Goal: Information Seeking & Learning: Learn about a topic

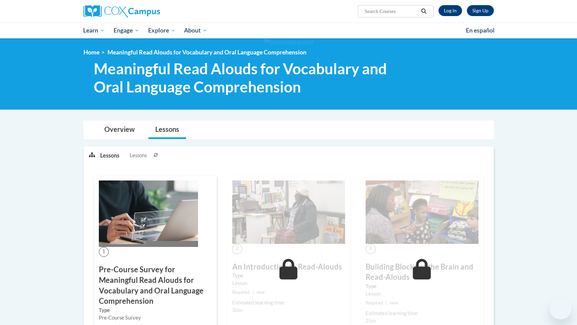
click at [406, 51] on ol "Home Meaningful Read Alouds for Vocabulary and Oral Language Comprehension" at bounding box center [288, 53] width 410 height 8
click at [457, 12] on link "Log In" at bounding box center [451, 10] width 24 height 11
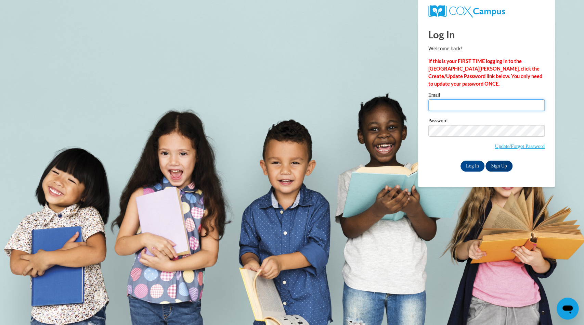
click at [451, 108] on input "Email" at bounding box center [486, 105] width 116 height 12
type input "maria.allen@glynn.k12.ga.us"
click at [460, 160] on input "Log In" at bounding box center [472, 165] width 24 height 11
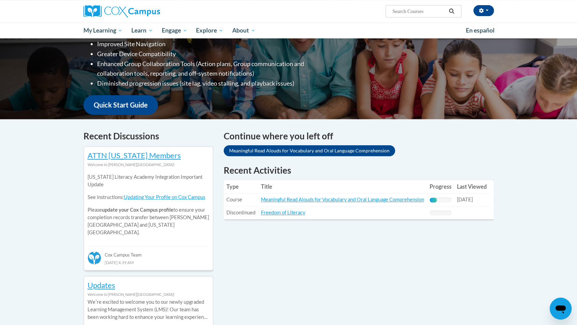
scroll to position [130, 0]
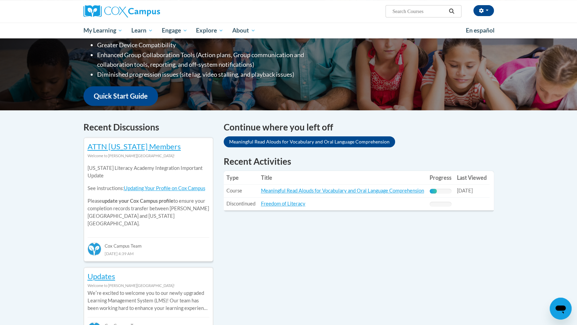
click at [370, 194] on td "Title: Meaningful Read Alouds for Vocabulary and Oral Language Comprehension" at bounding box center [342, 190] width 169 height 13
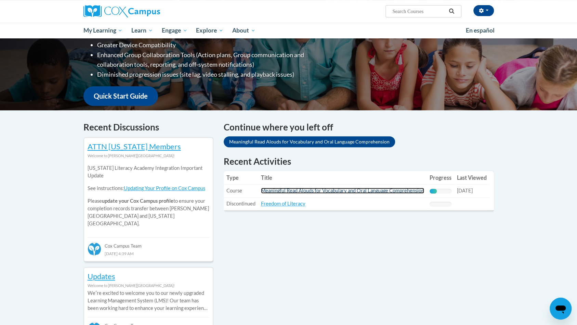
click at [369, 191] on link "Meaningful Read Alouds for Vocabulary and Oral Language Comprehension" at bounding box center [342, 190] width 163 height 6
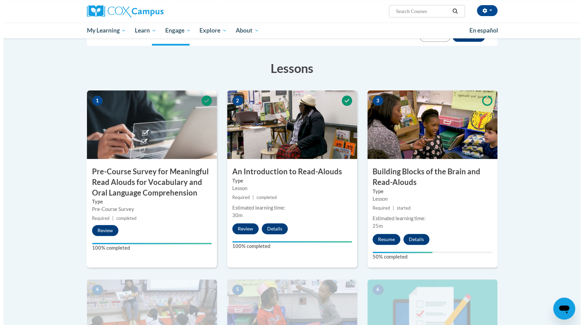
scroll to position [122, 0]
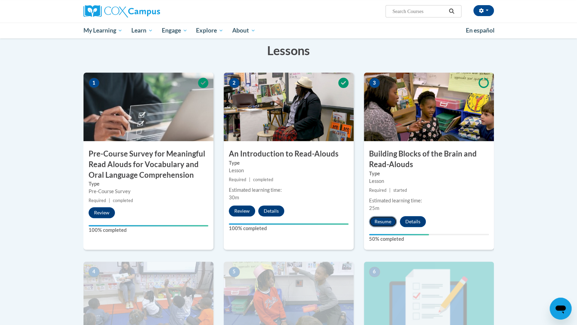
click at [381, 222] on button "Resume" at bounding box center [383, 221] width 28 height 11
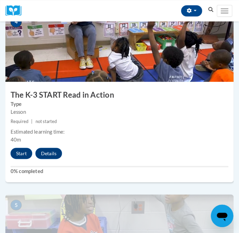
scroll to position [711, 0]
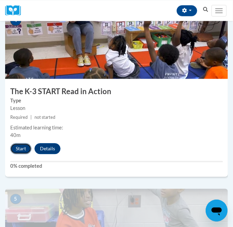
click at [16, 147] on button "Start" at bounding box center [20, 148] width 21 height 11
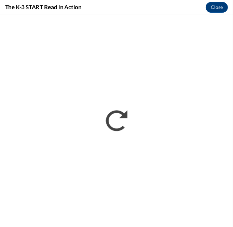
scroll to position [0, 0]
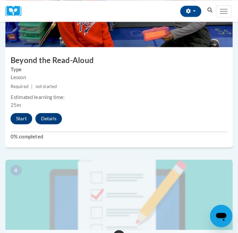
scroll to position [925, 0]
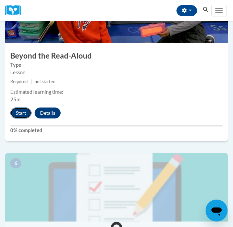
click at [23, 112] on button "Start" at bounding box center [20, 112] width 21 height 11
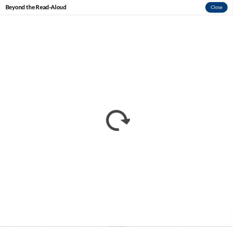
scroll to position [0, 0]
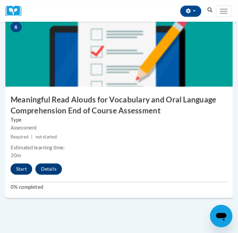
scroll to position [1058, 0]
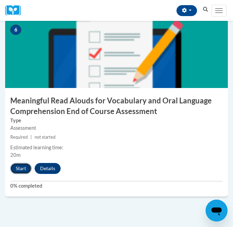
click at [18, 168] on button "Start" at bounding box center [20, 168] width 21 height 11
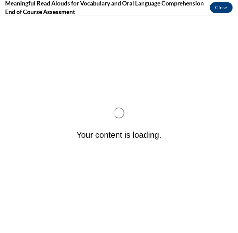
scroll to position [0, 0]
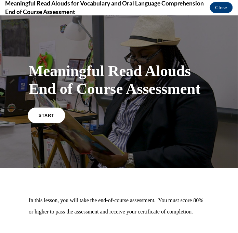
click at [48, 113] on span "START" at bounding box center [47, 114] width 16 height 5
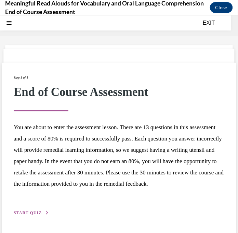
scroll to position [21, 0]
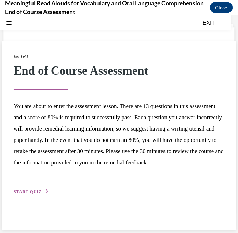
click at [31, 194] on span "START QUIZ" at bounding box center [28, 191] width 28 height 5
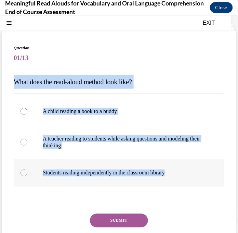
drag, startPoint x: 11, startPoint y: 82, endPoint x: 179, endPoint y: 174, distance: 191.6
click at [179, 174] on div "Question 01/13 What does the read-aloud method look like? A child reading a boo…" at bounding box center [119, 152] width 235 height 242
copy div "What does the read-aloud method look like? A child reading a book to a buddy A …"
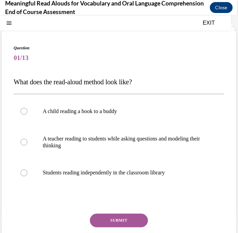
click at [166, 45] on span "Question" at bounding box center [119, 47] width 211 height 6
click at [78, 143] on p "A teacher reading to students while asking questions and modeling their thinking" at bounding box center [125, 142] width 165 height 14
click at [27, 143] on input "A teacher reading to students while asking questions and modeling their thinking" at bounding box center [24, 141] width 7 height 7
radio input "true"
click at [126, 223] on button "SUBMIT" at bounding box center [119, 220] width 58 height 14
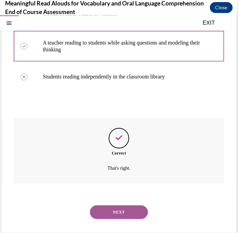
scroll to position [120, 0]
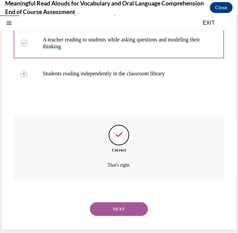
click at [125, 207] on button "NEXT" at bounding box center [119, 209] width 58 height 14
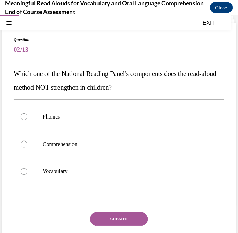
scroll to position [34, 0]
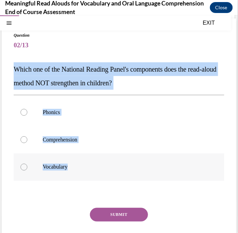
drag, startPoint x: 13, startPoint y: 68, endPoint x: 116, endPoint y: 168, distance: 143.9
click at [116, 168] on div "Question 02/13 Which one of the National Reading Panel's components does the re…" at bounding box center [119, 142] width 235 height 249
copy div "Which one of the National Reading Panel's components does the read-aloud method…"
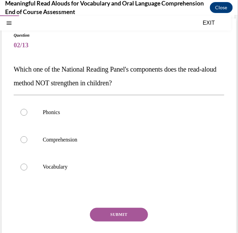
click at [173, 51] on span "02/13" at bounding box center [119, 45] width 211 height 14
click at [39, 112] on label "Phonics" at bounding box center [119, 111] width 211 height 27
click at [27, 112] on input "Phonics" at bounding box center [24, 111] width 7 height 7
radio input "true"
click at [110, 214] on button "SUBMIT" at bounding box center [119, 214] width 58 height 14
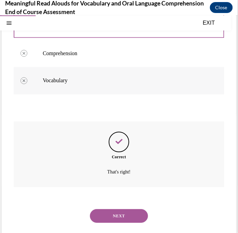
scroll to position [127, 0]
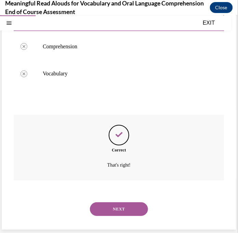
click at [119, 211] on button "NEXT" at bounding box center [119, 209] width 58 height 14
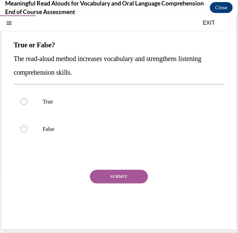
scroll to position [47, 0]
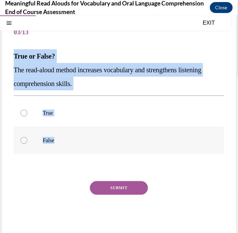
drag, startPoint x: 15, startPoint y: 56, endPoint x: 77, endPoint y: 142, distance: 105.6
click at [77, 142] on div "Question 03/13 True or False? The read-aloud method increases vocabulary and st…" at bounding box center [119, 128] width 211 height 218
copy div "True or False? The read-aloud method increases vocabulary and strengthens liste…"
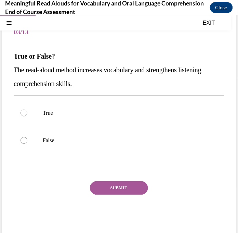
click at [129, 64] on p "The read-aloud method increases vocabulary and strengthens listening comprehens…" at bounding box center [119, 76] width 211 height 27
click at [45, 115] on p "True" at bounding box center [125, 112] width 165 height 7
click at [27, 115] on input "True" at bounding box center [24, 112] width 7 height 7
radio input "true"
click at [130, 187] on button "SUBMIT" at bounding box center [119, 188] width 58 height 14
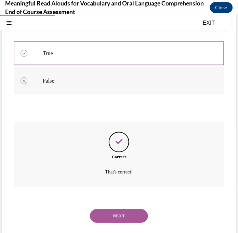
scroll to position [113, 0]
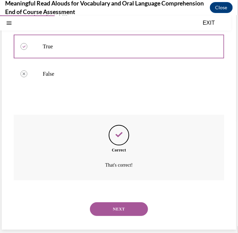
click at [133, 208] on button "NEXT" at bounding box center [119, 209] width 58 height 14
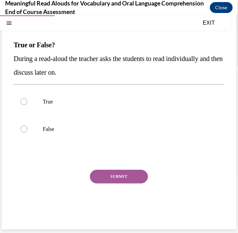
scroll to position [47, 0]
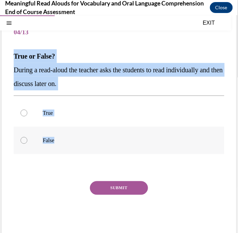
drag, startPoint x: 15, startPoint y: 54, endPoint x: 83, endPoint y: 143, distance: 112.7
click at [83, 143] on div "Question 04/13 True or False? During a read-aloud the teacher asks the students…" at bounding box center [119, 128] width 211 height 218
copy div "True or False? During a read-aloud the teacher asks the students to read indivi…"
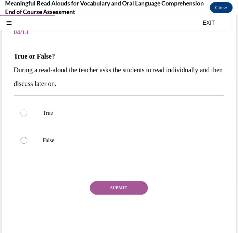
click at [100, 40] on div "Question 04/13 True or False? During a read-aloud the teacher asks the students…" at bounding box center [119, 128] width 211 height 218
click at [37, 140] on label "False" at bounding box center [119, 139] width 211 height 27
click at [27, 140] on input "False" at bounding box center [24, 139] width 7 height 7
radio input "true"
click at [109, 188] on button "SUBMIT" at bounding box center [119, 188] width 58 height 14
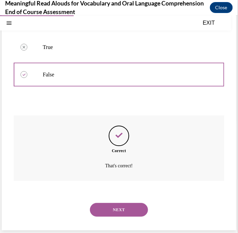
scroll to position [113, 0]
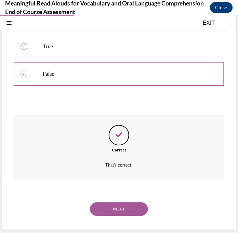
click at [125, 211] on button "NEXT" at bounding box center [119, 209] width 58 height 14
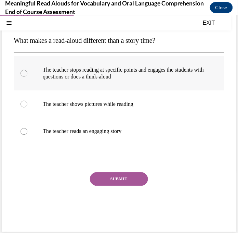
scroll to position [65, 0]
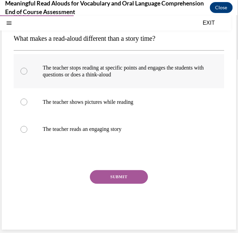
drag, startPoint x: 13, startPoint y: 54, endPoint x: 37, endPoint y: 57, distance: 24.1
click at [39, 58] on div "Question 05/13 What makes a read-aloud different than a story time? The teacher…" at bounding box center [119, 108] width 235 height 242
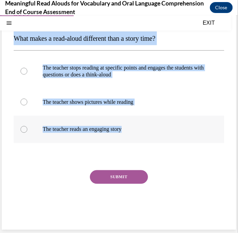
drag, startPoint x: 14, startPoint y: 36, endPoint x: 149, endPoint y: 133, distance: 166.5
click at [149, 133] on div "Question 05/13 What makes a read-aloud different than a story time? The teacher…" at bounding box center [119, 113] width 211 height 225
copy div "What makes a read-aloud different than a story time? The teacher stops reading …"
click at [200, 42] on p "What makes a read-aloud different than a story time?" at bounding box center [119, 38] width 211 height 14
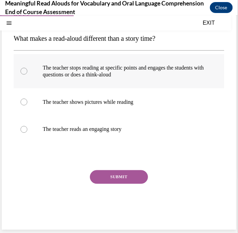
click at [123, 66] on p "The teacher stops reading at specific points and engages the students with ques…" at bounding box center [125, 71] width 165 height 14
click at [27, 67] on input "The teacher stops reading at specific points and engages the students with ques…" at bounding box center [24, 70] width 7 height 7
radio input "true"
click at [134, 179] on button "SUBMIT" at bounding box center [119, 177] width 58 height 14
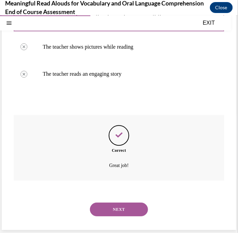
scroll to position [120, 0]
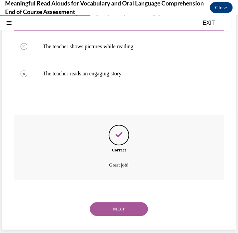
click at [121, 205] on button "NEXT" at bounding box center [119, 209] width 58 height 14
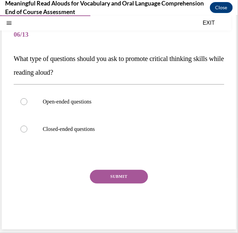
scroll to position [44, 0]
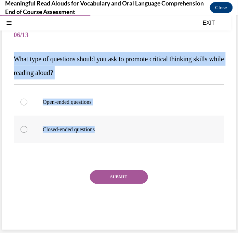
drag, startPoint x: 15, startPoint y: 57, endPoint x: 110, endPoint y: 132, distance: 120.8
click at [110, 132] on div "Question 06/13 What type of questions should you ask to promote critical thinki…" at bounding box center [119, 124] width 211 height 204
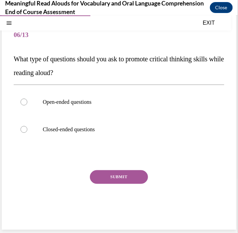
click at [131, 40] on span "06/13" at bounding box center [119, 35] width 211 height 14
click at [94, 102] on p "Open-ended questions" at bounding box center [125, 101] width 165 height 7
click at [27, 102] on input "Open-ended questions" at bounding box center [24, 101] width 7 height 7
radio input "true"
click at [121, 173] on button "SUBMIT" at bounding box center [119, 177] width 58 height 14
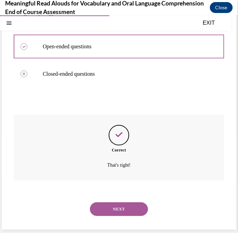
click at [129, 212] on button "NEXT" at bounding box center [119, 209] width 58 height 14
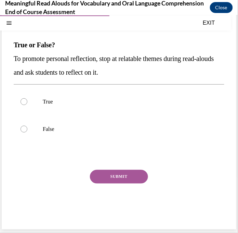
scroll to position [47, 0]
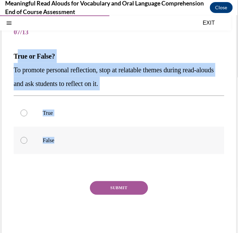
drag, startPoint x: 16, startPoint y: 53, endPoint x: 99, endPoint y: 147, distance: 125.6
click at [99, 147] on div "Question 07/13 True or False? To promote personal reflection, stop at relatable…" at bounding box center [119, 128] width 211 height 218
copy div "rue or False? To promote personal reflection, stop at relatable themes during r…"
click at [96, 106] on label "True" at bounding box center [119, 112] width 211 height 27
click at [27, 109] on input "True" at bounding box center [24, 112] width 7 height 7
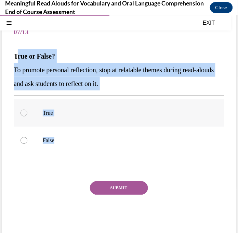
radio input "true"
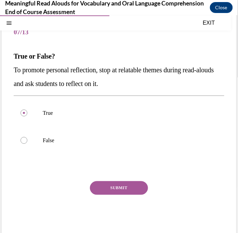
click at [125, 190] on button "SUBMIT" at bounding box center [119, 188] width 58 height 14
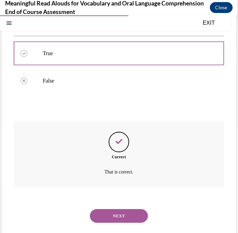
scroll to position [113, 0]
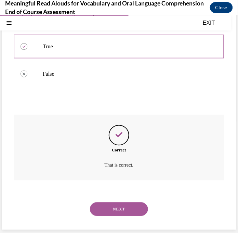
click at [126, 211] on button "NEXT" at bounding box center [119, 209] width 58 height 14
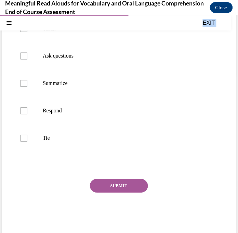
scroll to position [167, 0]
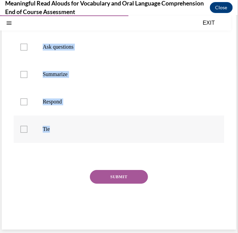
drag, startPoint x: 13, startPoint y: 100, endPoint x: 92, endPoint y: 136, distance: 87.3
click at [92, 136] on div "Question 08/13 Select the components that make up the K-3 START Read Framework.…" at bounding box center [119, 57] width 235 height 344
copy div "Select the components that make up the K-3 START Read Framework. State the purp…"
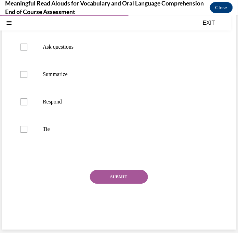
click at [61, 144] on div "State the purpose Sing a song Teach Ask questions Summarize Respond Tie" at bounding box center [119, 46] width 211 height 199
click at [51, 134] on label "Tie" at bounding box center [119, 128] width 211 height 27
click at [27, 132] on input "Tie" at bounding box center [24, 129] width 7 height 7
checkbox input "true"
click at [58, 107] on label "Respond" at bounding box center [119, 101] width 211 height 27
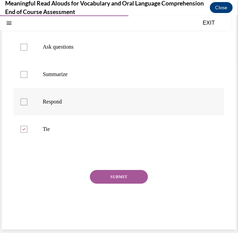
click at [27, 105] on input "Respond" at bounding box center [24, 101] width 7 height 7
checkbox input "true"
click at [62, 79] on label "Summarize" at bounding box center [119, 74] width 211 height 27
click at [27, 78] on input "Summarize" at bounding box center [24, 74] width 7 height 7
checkbox input "true"
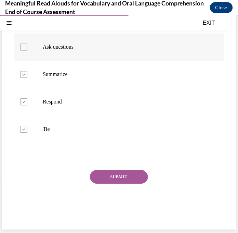
click at [66, 51] on label "Ask questions" at bounding box center [119, 46] width 211 height 27
click at [27, 50] on input "Ask questions" at bounding box center [24, 46] width 7 height 7
checkbox input "true"
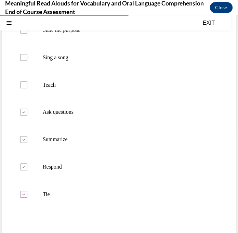
scroll to position [95, 0]
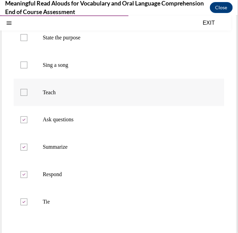
click at [131, 90] on p "Teach" at bounding box center [125, 92] width 165 height 7
click at [27, 90] on input "Teach" at bounding box center [24, 92] width 7 height 7
checkbox input "true"
click at [145, 39] on p "State the purpose" at bounding box center [125, 37] width 165 height 7
click at [27, 39] on input "State the purpose" at bounding box center [24, 37] width 7 height 7
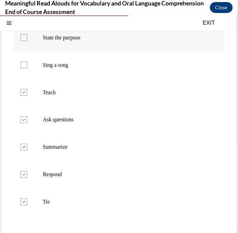
checkbox input "true"
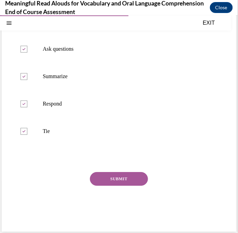
scroll to position [167, 0]
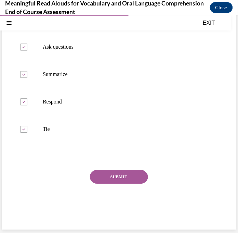
click at [134, 171] on button "SUBMIT" at bounding box center [119, 177] width 58 height 14
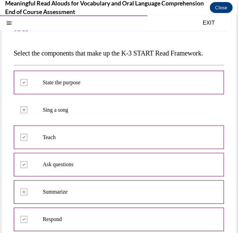
scroll to position [51, 0]
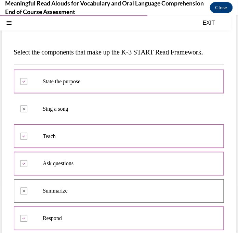
click at [60, 191] on p "Summarize" at bounding box center [125, 190] width 165 height 7
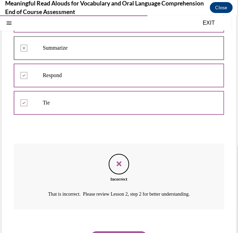
scroll to position [202, 0]
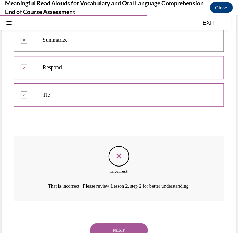
click at [126, 226] on button "NEXT" at bounding box center [119, 230] width 58 height 14
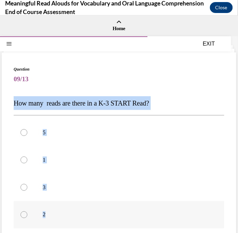
drag, startPoint x: 13, startPoint y: 101, endPoint x: 109, endPoint y: 221, distance: 154.2
click at [109, 221] on div "Question 09/13 How many reads are there in a K-3 START Read? 5 1 3 2 Incorrect …" at bounding box center [119, 183] width 235 height 262
copy div "How many reads are there in a K-3 START Read? 5 1 3 2"
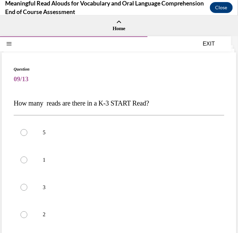
click at [213, 104] on p "How many reads are there in a K-3 START Read?" at bounding box center [119, 103] width 211 height 14
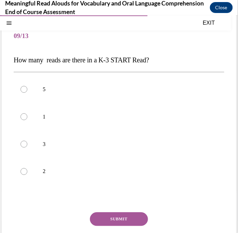
scroll to position [44, 0]
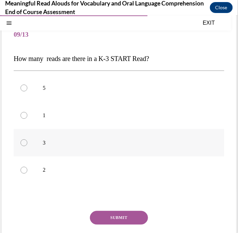
click at [141, 143] on p "3" at bounding box center [125, 142] width 165 height 7
click at [27, 143] on input "3" at bounding box center [24, 142] width 7 height 7
radio input "true"
click at [129, 217] on button "SUBMIT" at bounding box center [119, 217] width 58 height 14
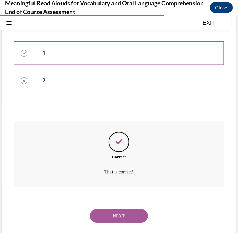
scroll to position [141, 0]
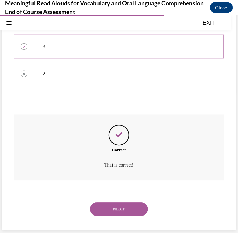
click at [121, 215] on div "NEXT" at bounding box center [119, 208] width 211 height 27
click at [126, 211] on button "NEXT" at bounding box center [119, 209] width 58 height 14
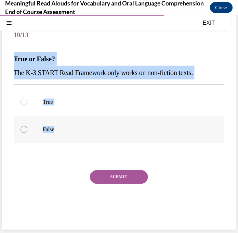
drag, startPoint x: 13, startPoint y: 57, endPoint x: 91, endPoint y: 132, distance: 108.1
click at [91, 132] on div "Question 10/13 True or False? The K-3 START Read Framework only works on non-fi…" at bounding box center [119, 118] width 235 height 221
copy div "True or False? The K-3 START Read Framework only works on non-fiction texts. Tr…"
click at [76, 122] on label "False" at bounding box center [119, 128] width 211 height 27
click at [27, 126] on input "False" at bounding box center [24, 129] width 7 height 7
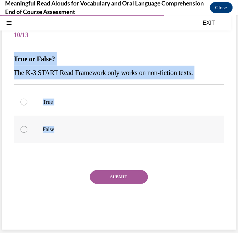
radio input "true"
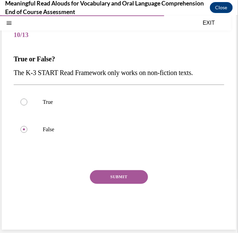
click at [122, 179] on button "SUBMIT" at bounding box center [119, 177] width 58 height 14
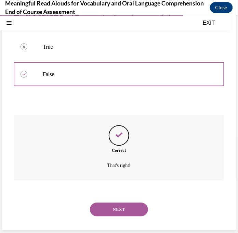
scroll to position [100, 0]
click at [101, 211] on button "NEXT" at bounding box center [119, 209] width 58 height 14
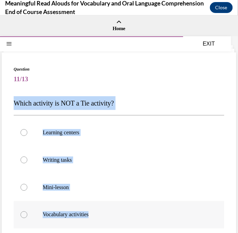
drag, startPoint x: 12, startPoint y: 101, endPoint x: 135, endPoint y: 218, distance: 169.8
click at [135, 218] on div "Question 11/13 Which activity is NOT a Tie activity? Learning centers Writing t…" at bounding box center [119, 197] width 235 height 290
copy div "Which activity is NOT a Tie activity? Learning centers Writing tasks Mini-lesso…"
click at [182, 104] on p "Which activity is NOT a Tie activity?" at bounding box center [119, 103] width 211 height 14
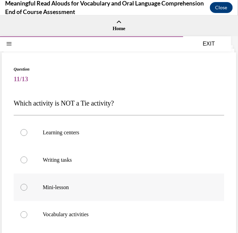
click at [100, 181] on label "Mini-lesson" at bounding box center [119, 186] width 211 height 27
click at [27, 183] on input "Mini-lesson" at bounding box center [24, 186] width 7 height 7
radio input "true"
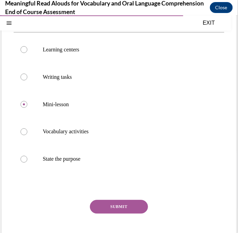
scroll to position [82, 0]
click at [132, 205] on button "SUBMIT" at bounding box center [119, 207] width 58 height 14
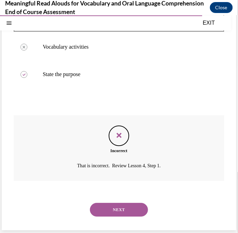
scroll to position [168, 0]
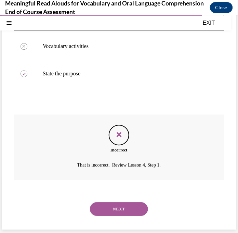
click at [115, 205] on button "NEXT" at bounding box center [119, 209] width 58 height 14
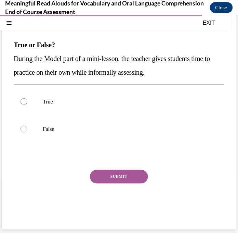
scroll to position [47, 0]
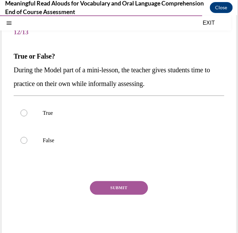
drag, startPoint x: 15, startPoint y: 55, endPoint x: 78, endPoint y: 92, distance: 72.5
click at [78, 92] on div "Question 12/13 True or False? During the Model part of a mini-lesson, the teach…" at bounding box center [119, 128] width 211 height 218
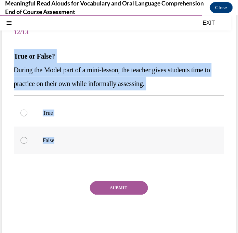
drag, startPoint x: 15, startPoint y: 56, endPoint x: 124, endPoint y: 146, distance: 141.6
click at [124, 146] on div "Question 12/13 True or False? During the Model part of a mini-lesson, the teach…" at bounding box center [119, 128] width 211 height 218
click at [210, 87] on p "During the Model part of a mini-lesson, the teacher gives students time to prac…" at bounding box center [119, 76] width 211 height 27
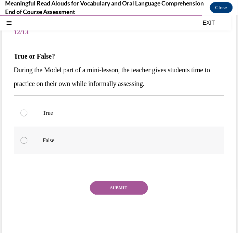
click at [55, 138] on p "False" at bounding box center [125, 139] width 165 height 7
click at [27, 138] on input "False" at bounding box center [24, 139] width 7 height 7
radio input "true"
click at [120, 184] on button "SUBMIT" at bounding box center [119, 188] width 58 height 14
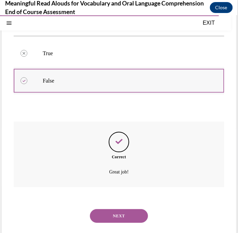
scroll to position [113, 0]
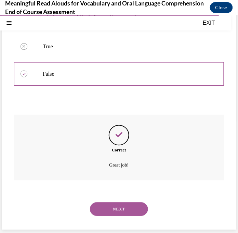
click at [130, 208] on button "NEXT" at bounding box center [119, 209] width 58 height 14
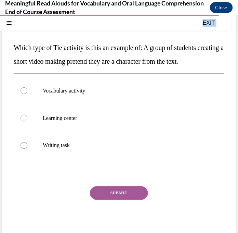
scroll to position [85, 0]
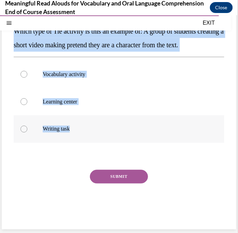
drag, startPoint x: 14, startPoint y: 78, endPoint x: 116, endPoint y: 134, distance: 115.6
click at [116, 134] on div "Question 13/13 Which type of Tie activity is this an example of: A group of stu…" at bounding box center [119, 110] width 211 height 232
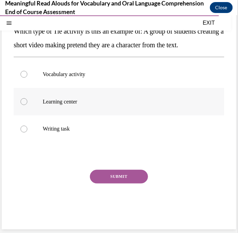
click at [60, 98] on p "Learning center" at bounding box center [125, 101] width 165 height 7
click at [27, 98] on input "Learning center" at bounding box center [24, 101] width 7 height 7
radio input "true"
click at [132, 175] on button "SUBMIT" at bounding box center [119, 176] width 58 height 14
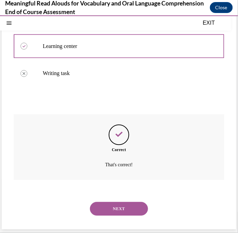
scroll to position [141, 0]
click at [118, 207] on button "NEXT" at bounding box center [119, 208] width 58 height 14
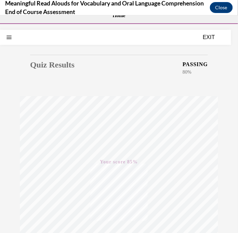
scroll to position [0, 0]
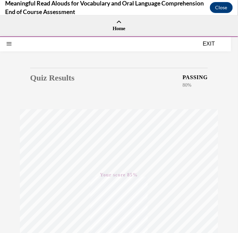
click at [210, 44] on button "EXIT" at bounding box center [208, 43] width 41 height 8
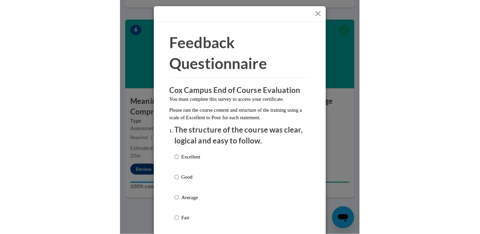
scroll to position [521, 0]
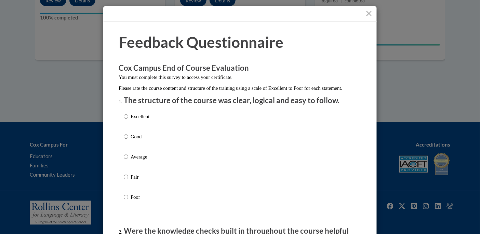
click at [156, 130] on div "Excellent Good Average Fair Poor" at bounding box center [240, 165] width 233 height 112
click at [146, 120] on p "Excellent" at bounding box center [140, 117] width 19 height 8
click at [128, 120] on input "Excellent" at bounding box center [126, 117] width 4 height 8
radio input "true"
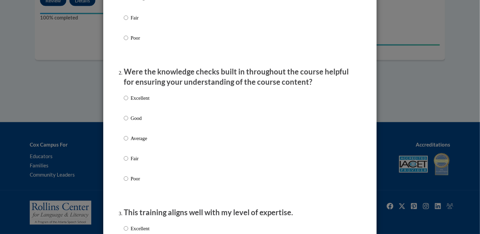
scroll to position [210, 0]
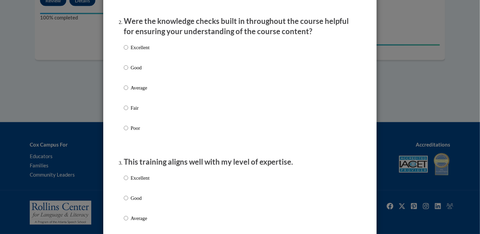
click at [232, 59] on div "Excellent Good Average Fair Poor" at bounding box center [240, 96] width 233 height 112
click at [154, 54] on div "Excellent Good Average Fair Poor" at bounding box center [240, 96] width 233 height 112
click at [140, 51] on p "Excellent" at bounding box center [140, 48] width 19 height 8
click at [128, 51] on input "Excellent" at bounding box center [126, 48] width 4 height 8
radio input "true"
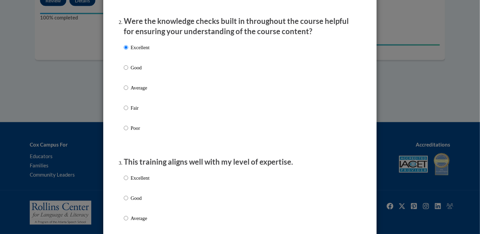
click at [131, 182] on p "Excellent" at bounding box center [140, 178] width 19 height 8
click at [128, 182] on input "Excellent" at bounding box center [126, 178] width 4 height 8
radio input "true"
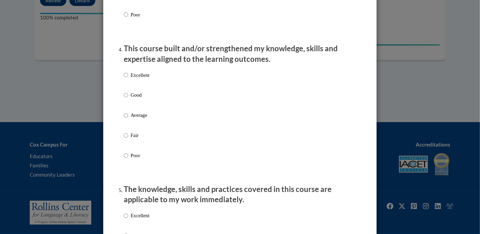
scroll to position [493, 0]
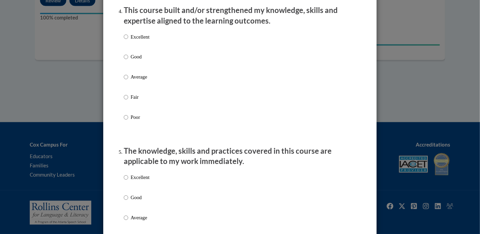
click at [140, 41] on p "Excellent" at bounding box center [140, 37] width 19 height 8
click at [128, 41] on input "Excellent" at bounding box center [126, 37] width 4 height 8
radio input "true"
click at [135, 182] on p "Excellent" at bounding box center [140, 178] width 19 height 8
click at [128, 182] on input "Excellent" at bounding box center [126, 178] width 4 height 8
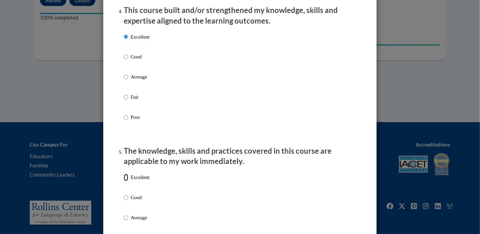
radio input "true"
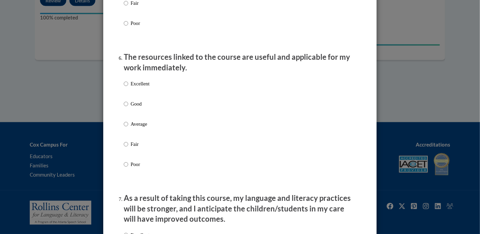
scroll to position [734, 0]
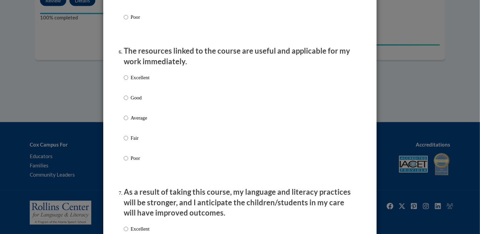
click at [165, 88] on div "Excellent Good Average Fair Poor" at bounding box center [240, 126] width 233 height 112
click at [140, 81] on p "Excellent" at bounding box center [140, 78] width 19 height 8
click at [128, 81] on input "Excellent" at bounding box center [126, 78] width 4 height 8
radio input "true"
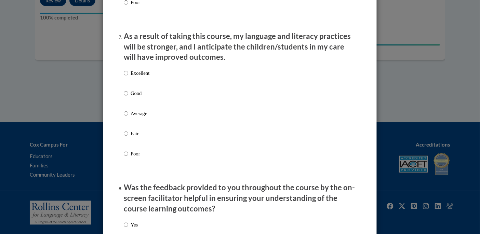
scroll to position [898, 0]
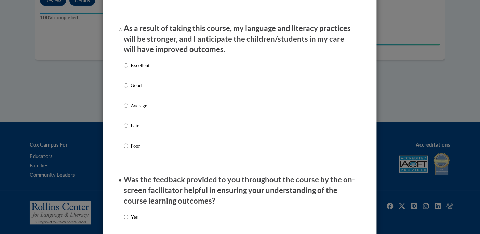
click at [139, 69] on p "Excellent" at bounding box center [140, 66] width 19 height 8
click at [128, 69] on input "Excellent" at bounding box center [126, 66] width 4 height 8
radio input "true"
click at [142, 219] on div "Yes No" at bounding box center [240, 235] width 233 height 51
click at [132, 221] on p "Yes" at bounding box center [134, 217] width 7 height 8
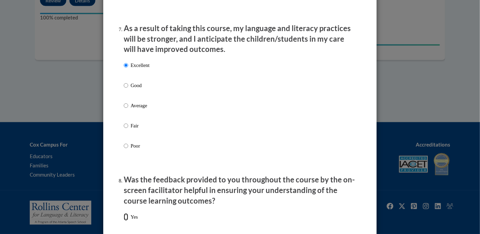
click at [128, 221] on input "Yes" at bounding box center [126, 217] width 4 height 8
radio input "true"
click at [132, 221] on p "Yes" at bounding box center [134, 217] width 7 height 8
click at [128, 221] on input "Yes" at bounding box center [126, 217] width 4 height 8
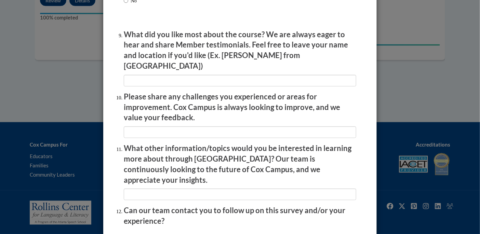
scroll to position [1136, 0]
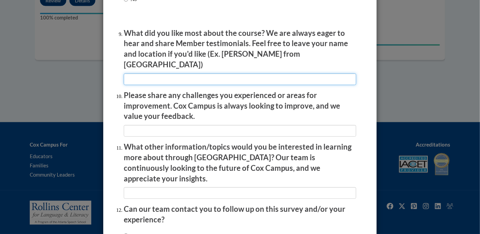
click at [232, 74] on input "textbox" at bounding box center [240, 80] width 233 height 12
type input "n/a"
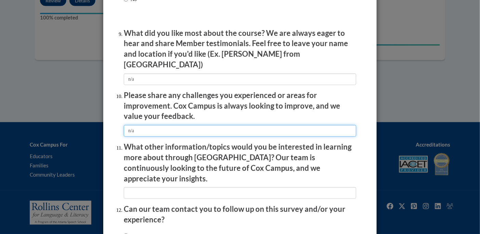
type input "n/a"
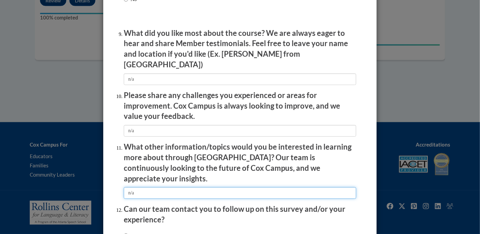
type input "n/a"
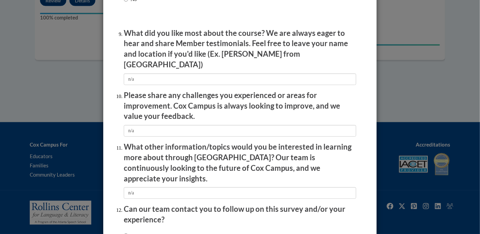
radio input "true"
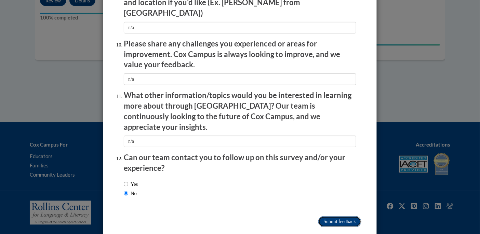
click at [232, 217] on input "Submit feedback" at bounding box center [339, 222] width 43 height 11
